Goal: Obtain resource: Download file/media

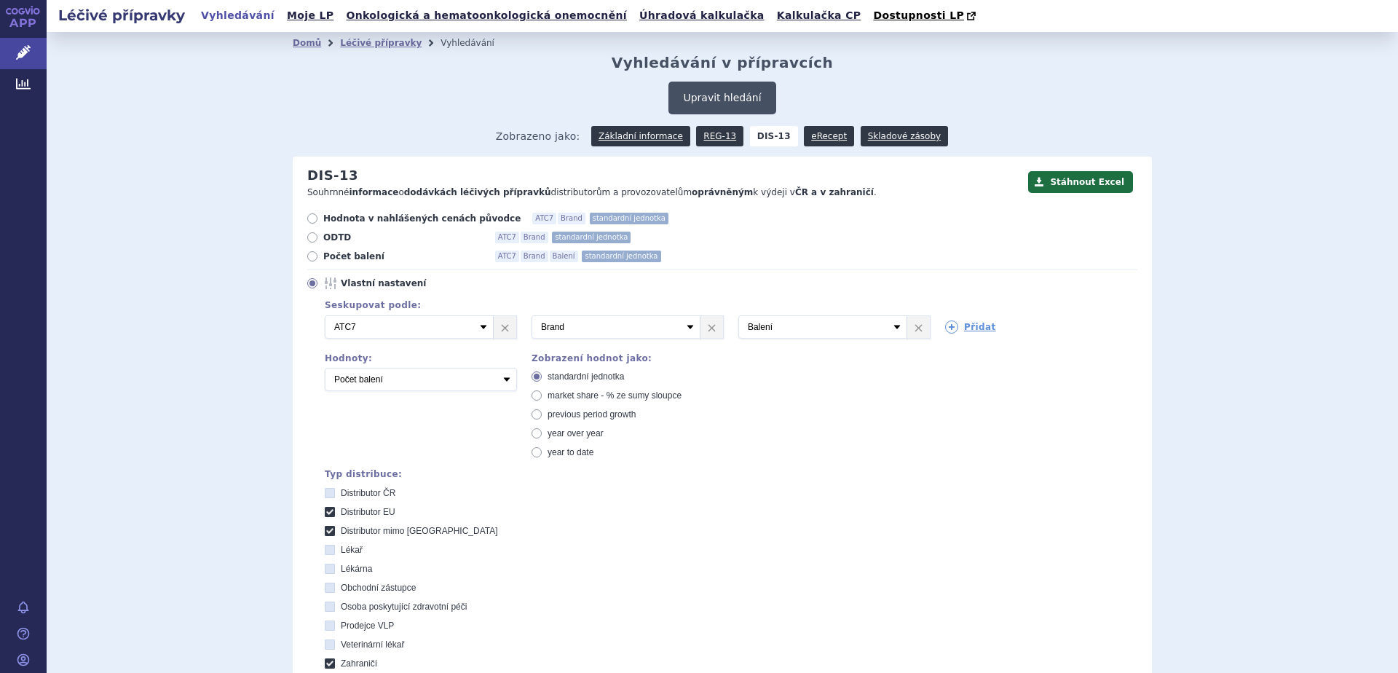
click at [723, 98] on button "Upravit hledání" at bounding box center [721, 98] width 107 height 33
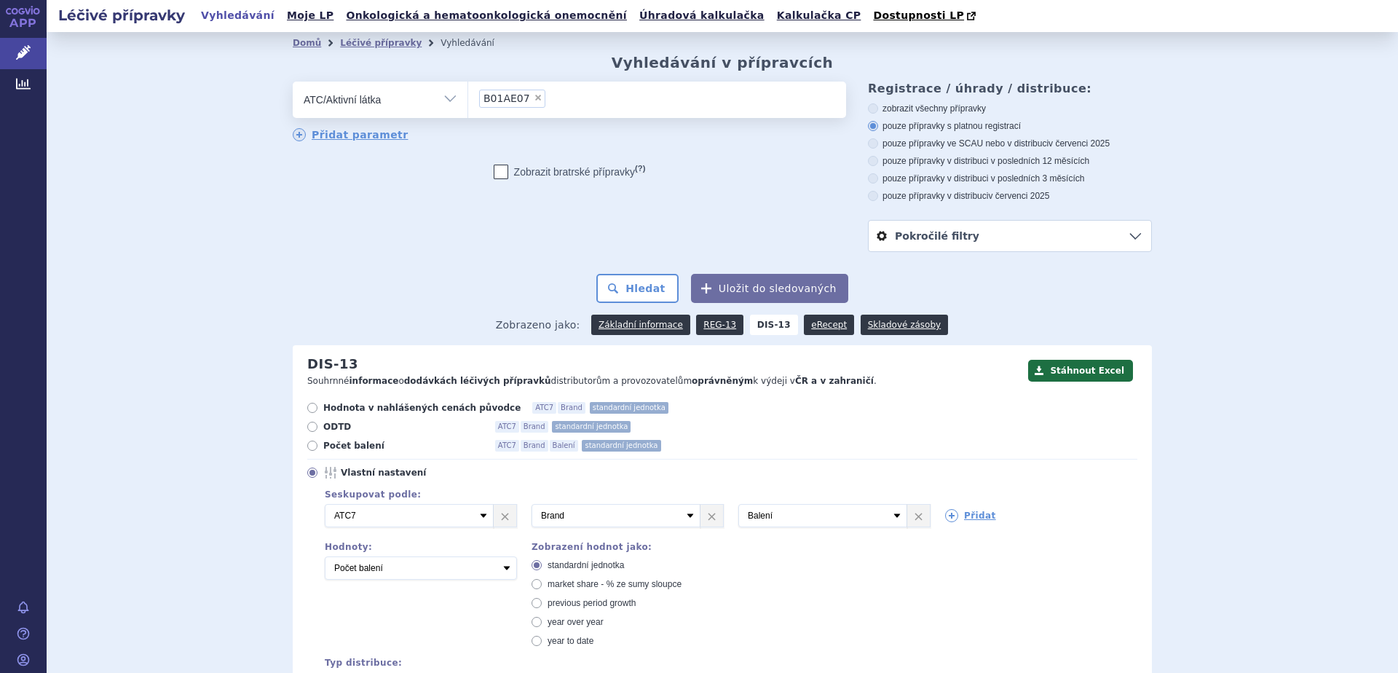
click at [534, 96] on span "×" at bounding box center [538, 97] width 9 height 9
click at [468, 96] on select "B01AE07" at bounding box center [467, 99] width 1 height 36
select select
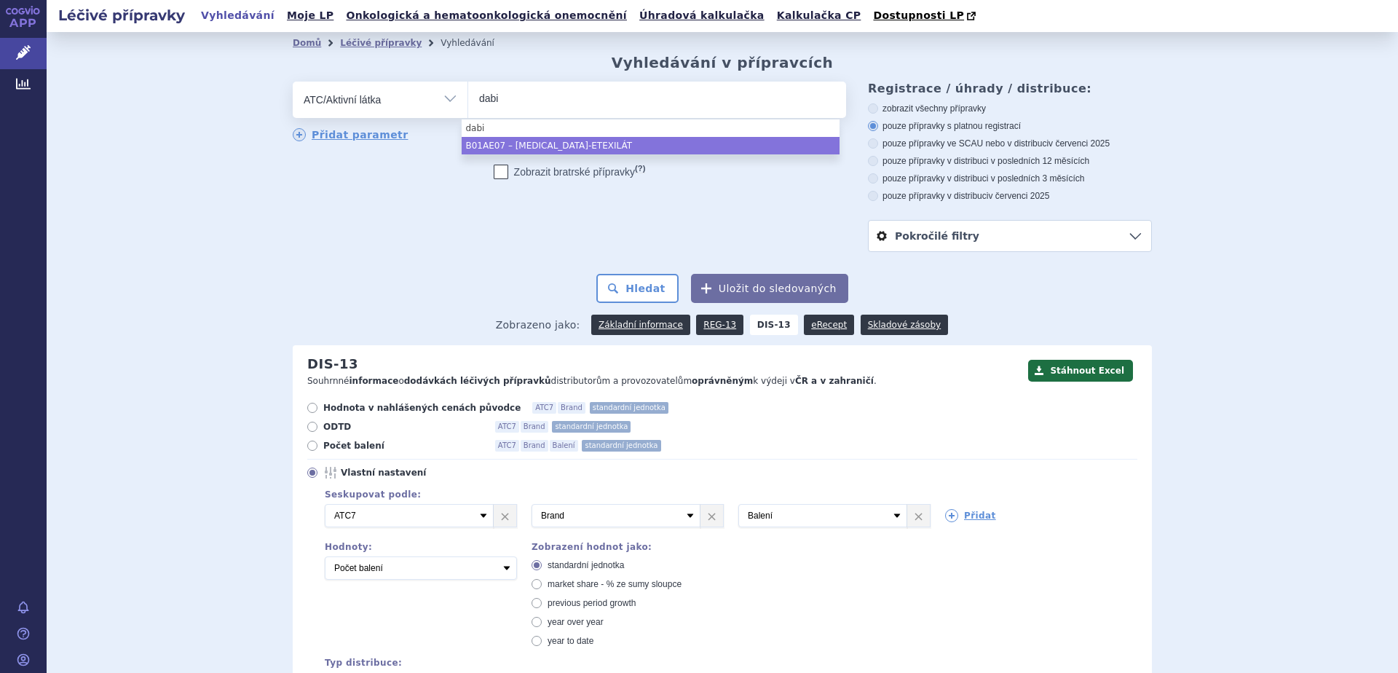
type input "dabi"
select select "B01AE07"
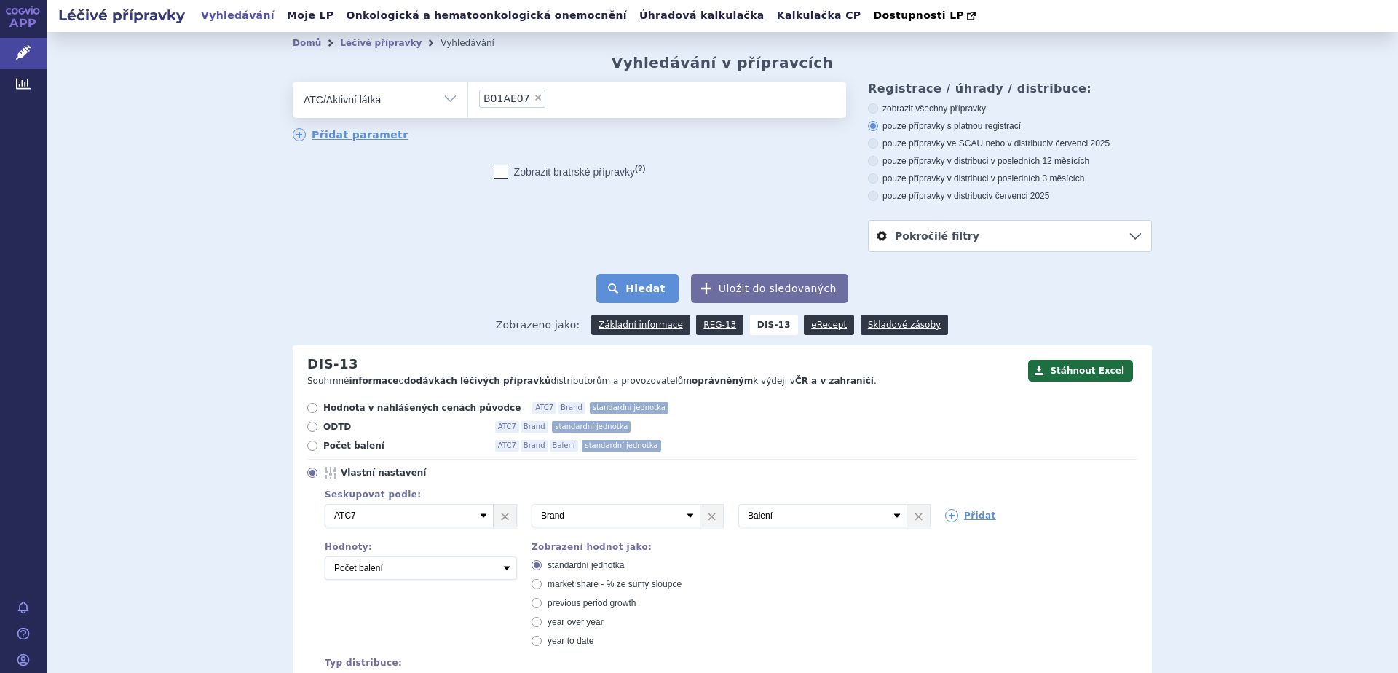
click at [638, 294] on button "Hledat" at bounding box center [637, 288] width 82 height 29
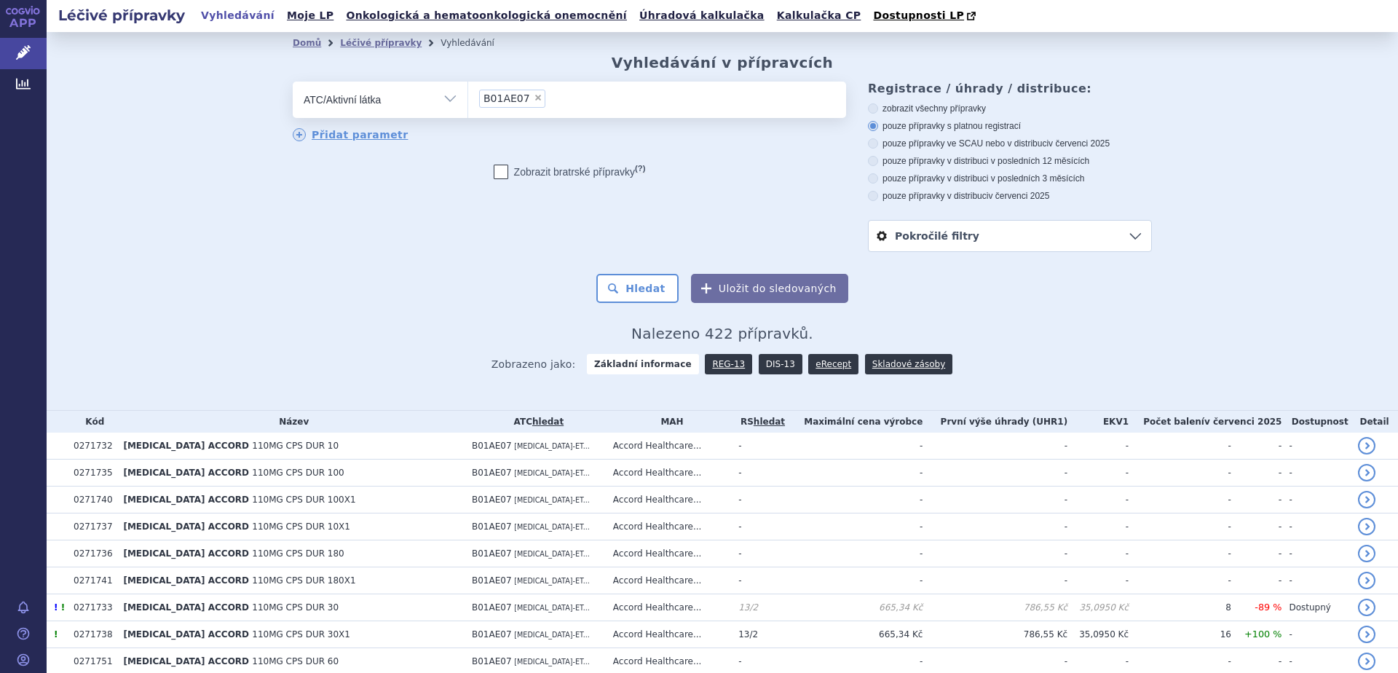
click at [763, 366] on link "DIS-13" at bounding box center [781, 364] width 44 height 20
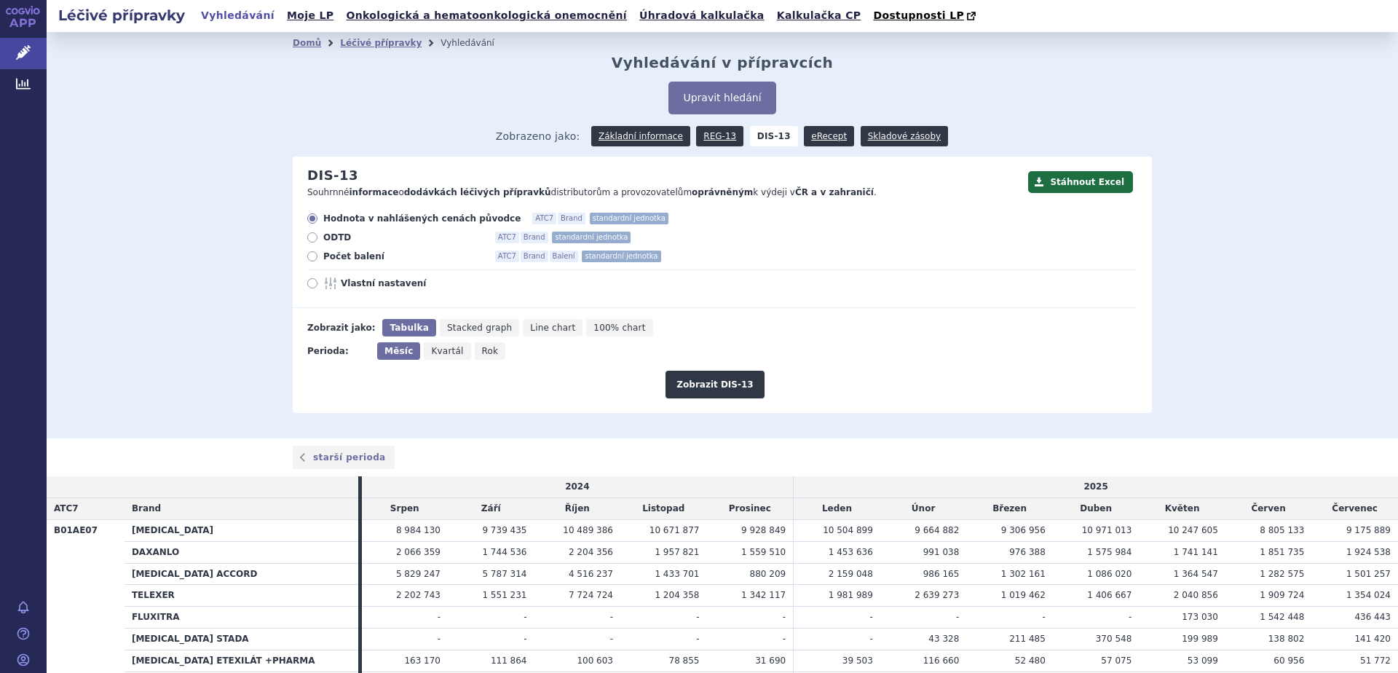
click at [309, 286] on icon at bounding box center [312, 283] width 10 height 10
click at [309, 286] on input "Vlastní nastavení" at bounding box center [313, 284] width 9 height 9
radio input "true"
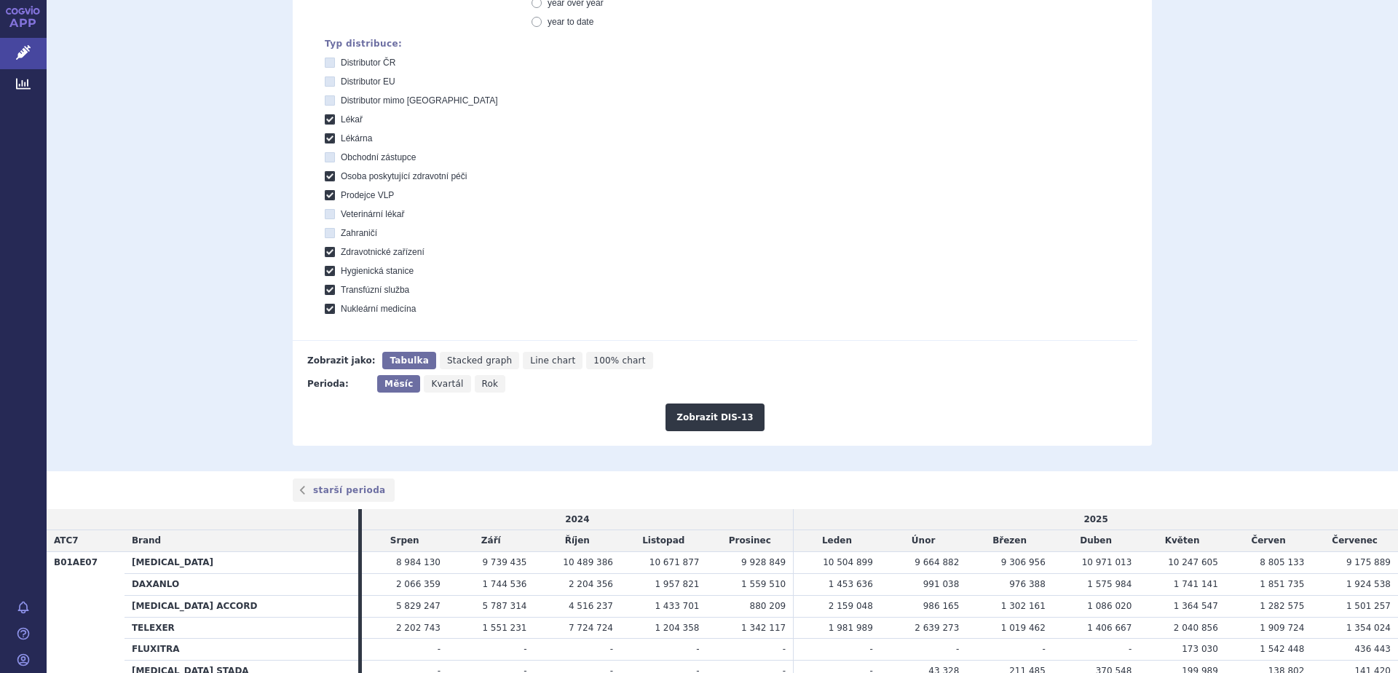
scroll to position [454, 0]
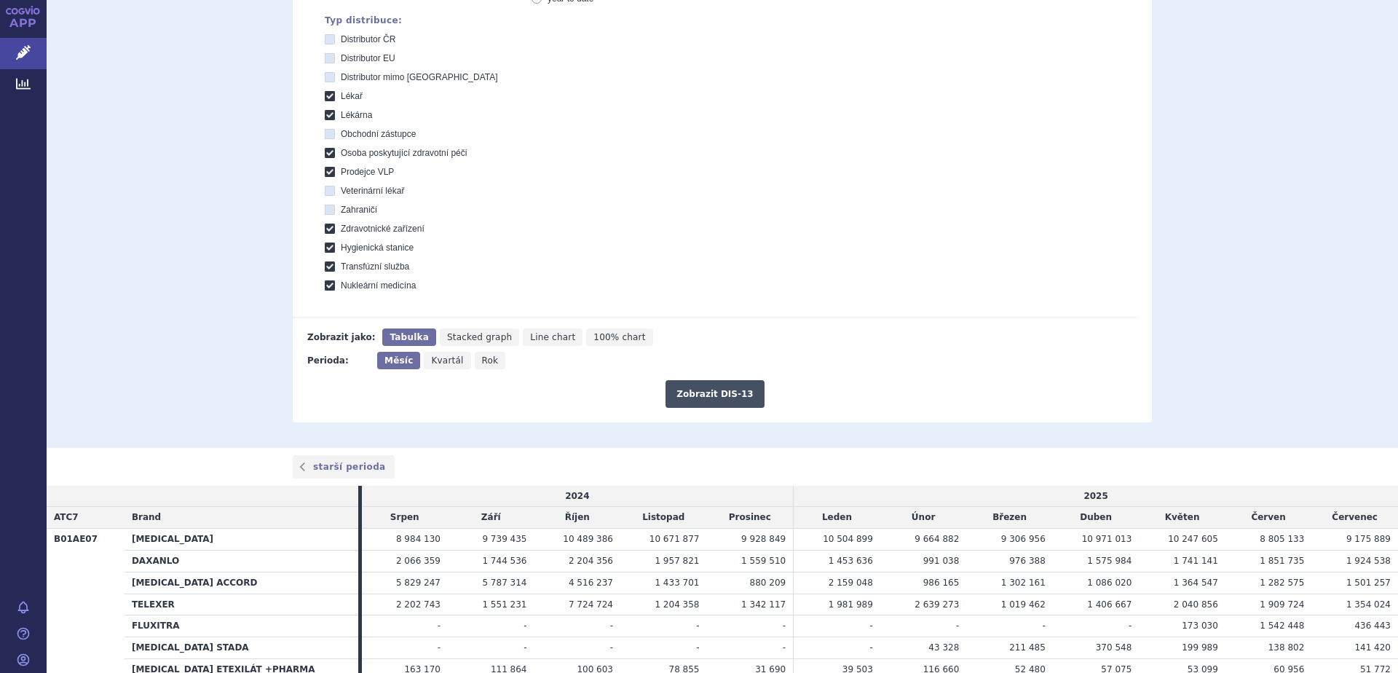
click at [705, 394] on button "Zobrazit DIS-13" at bounding box center [715, 394] width 98 height 28
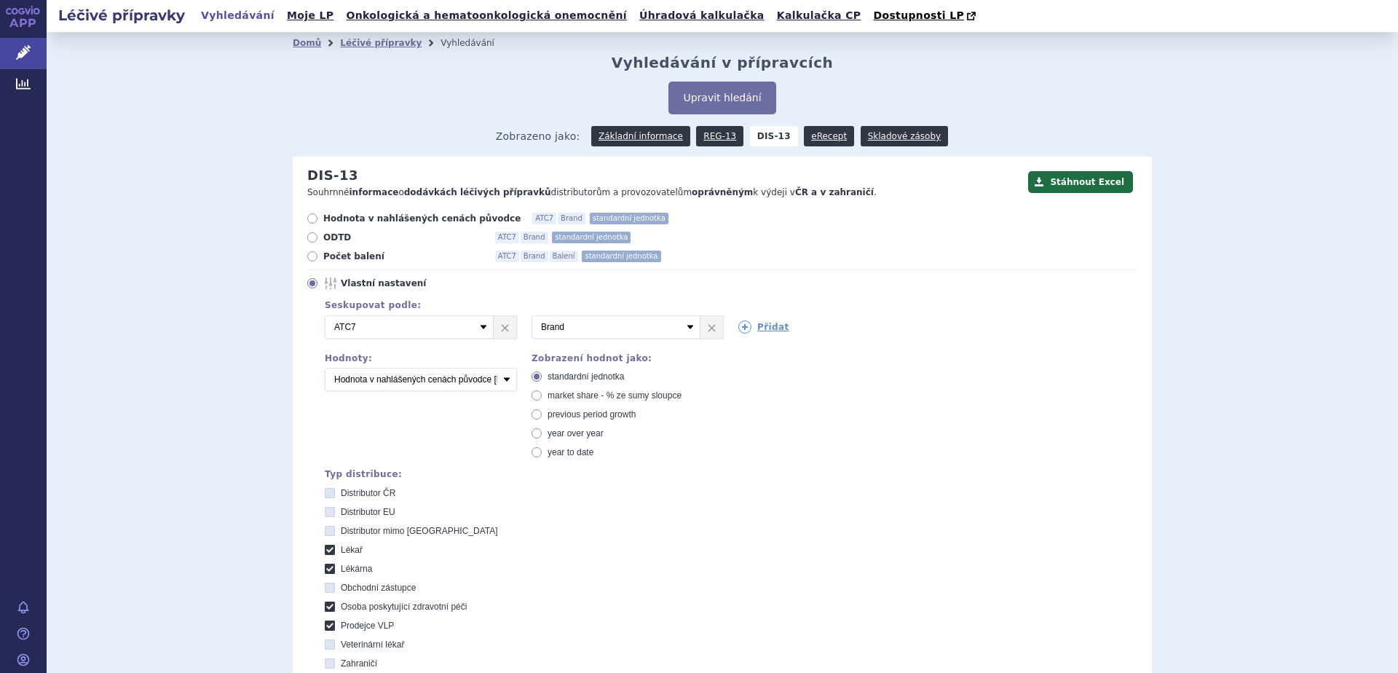
click at [340, 258] on span "Počet balení" at bounding box center [403, 256] width 160 height 12
click at [318, 258] on input "Počet balení ATC7 Brand Balení standardní jednotka" at bounding box center [313, 257] width 9 height 9
radio input "true"
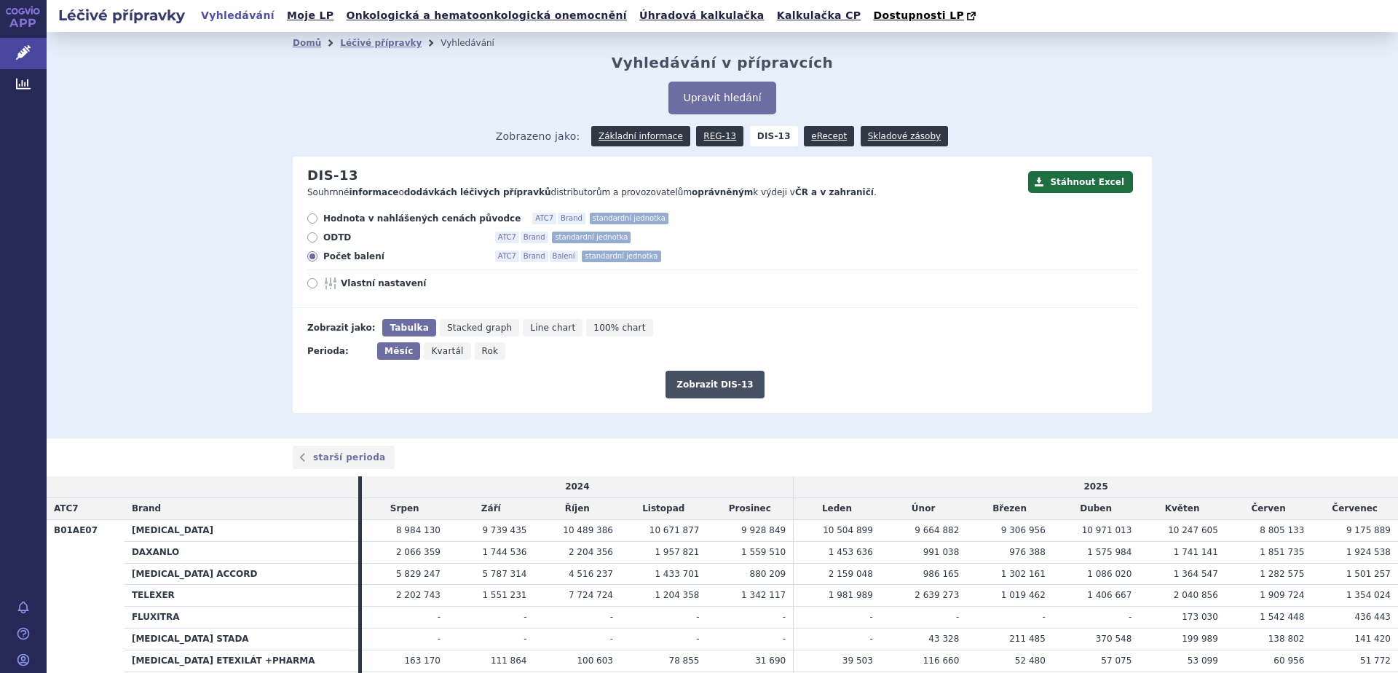
click at [714, 389] on button "Zobrazit DIS-13" at bounding box center [715, 385] width 98 height 28
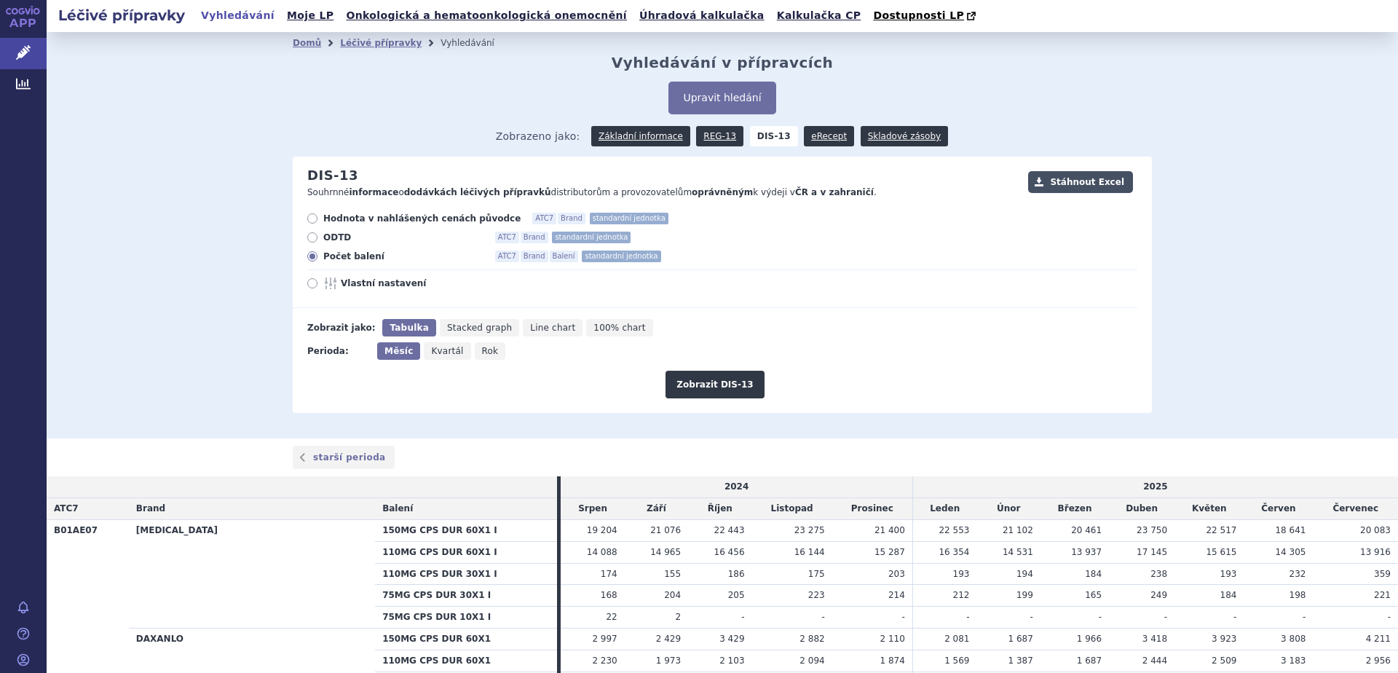
click at [1085, 184] on button "Stáhnout Excel" at bounding box center [1080, 182] width 105 height 22
